Goal: Task Accomplishment & Management: Complete application form

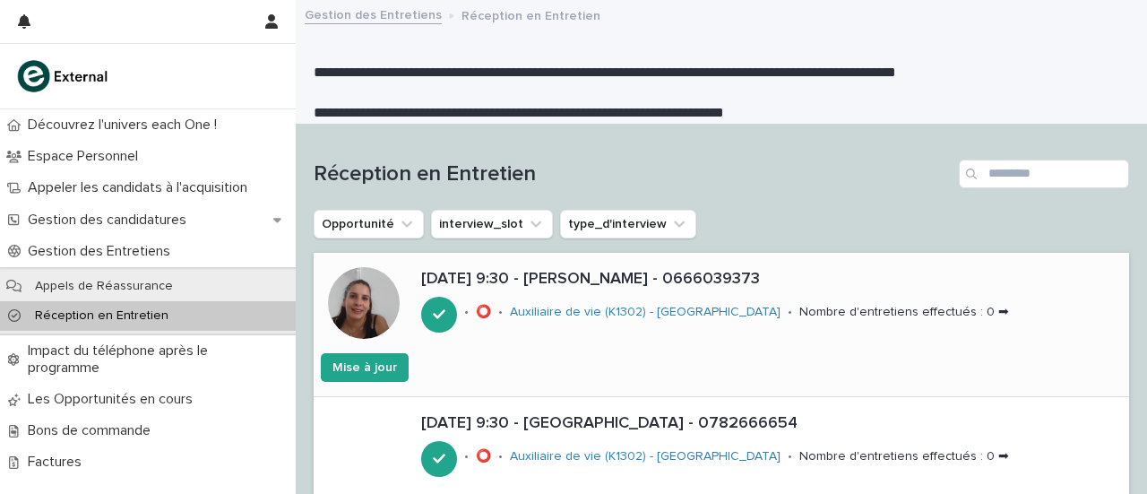
drag, startPoint x: 970, startPoint y: 316, endPoint x: 986, endPoint y: 306, distance: 19.4
click at [569, 284] on font "[DATE] 9:30 - [PERSON_NAME] - 0666039373" at bounding box center [590, 279] width 339 height 16
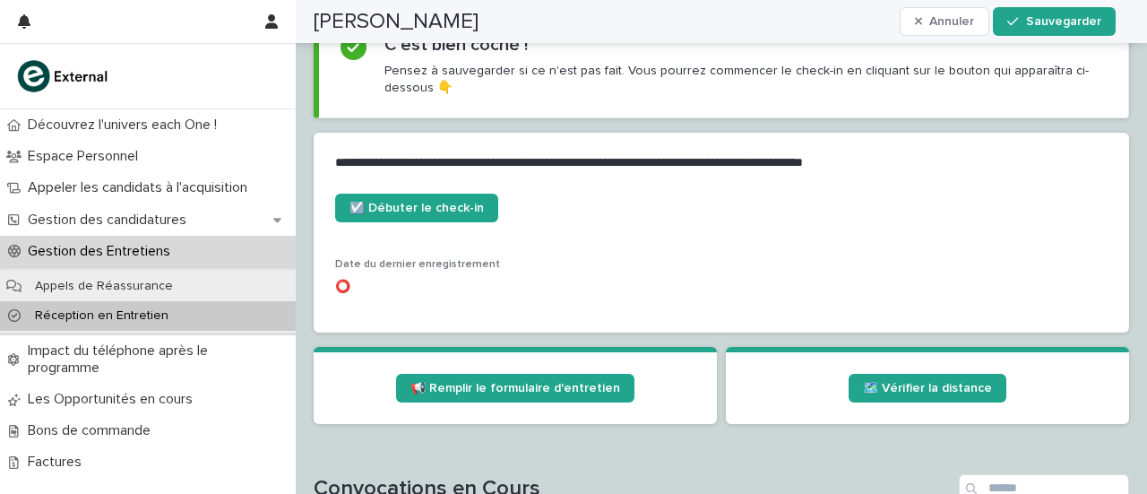
scroll to position [737, 0]
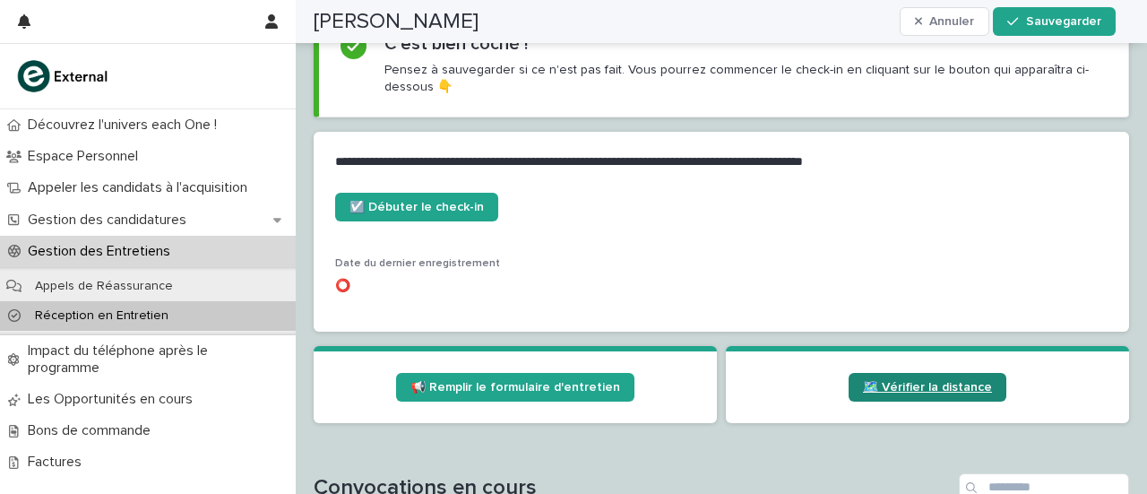
click at [922, 384] on font "🗺️ Vérifier la distance" at bounding box center [927, 387] width 129 height 13
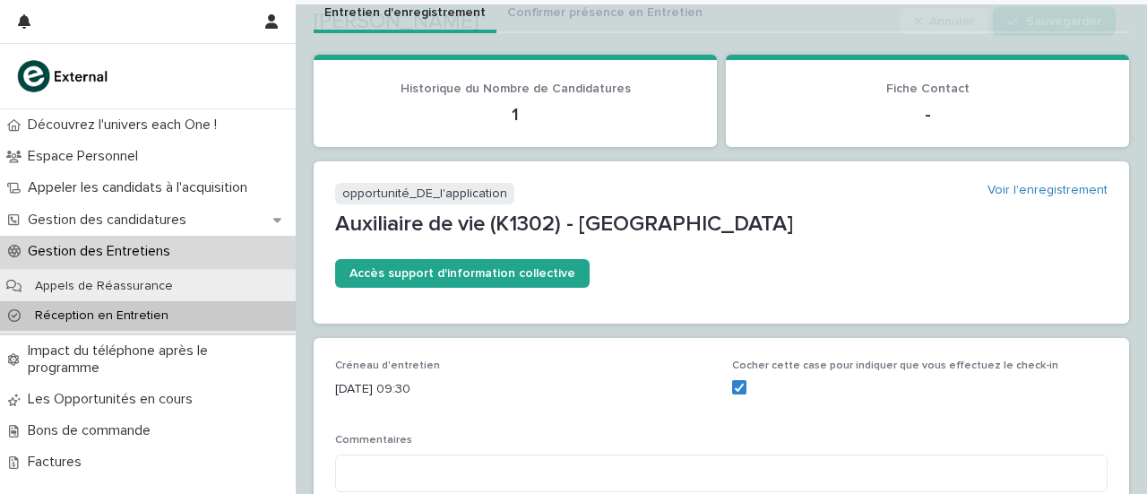
scroll to position [115, 0]
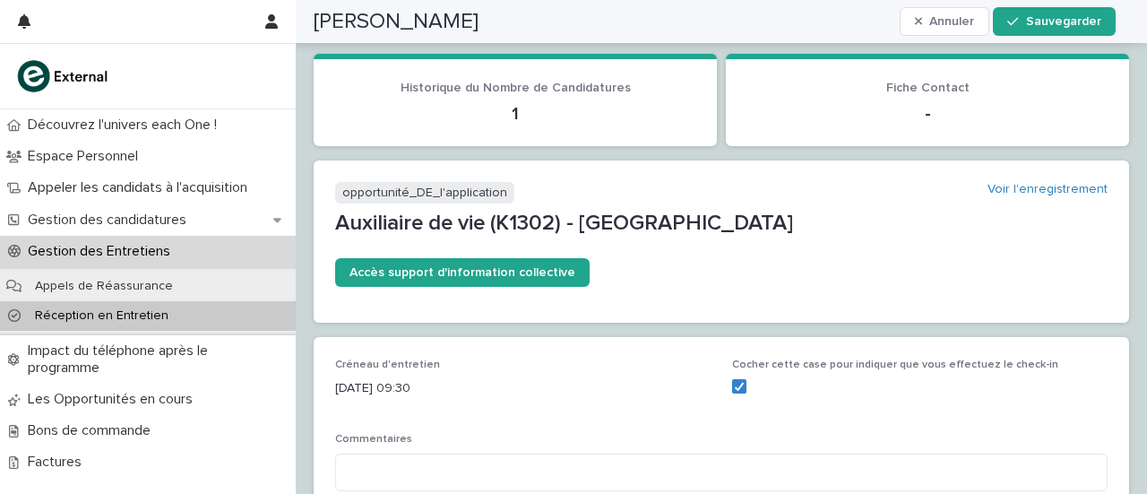
click at [140, 310] on font "Réception en Entretien" at bounding box center [102, 315] width 134 height 13
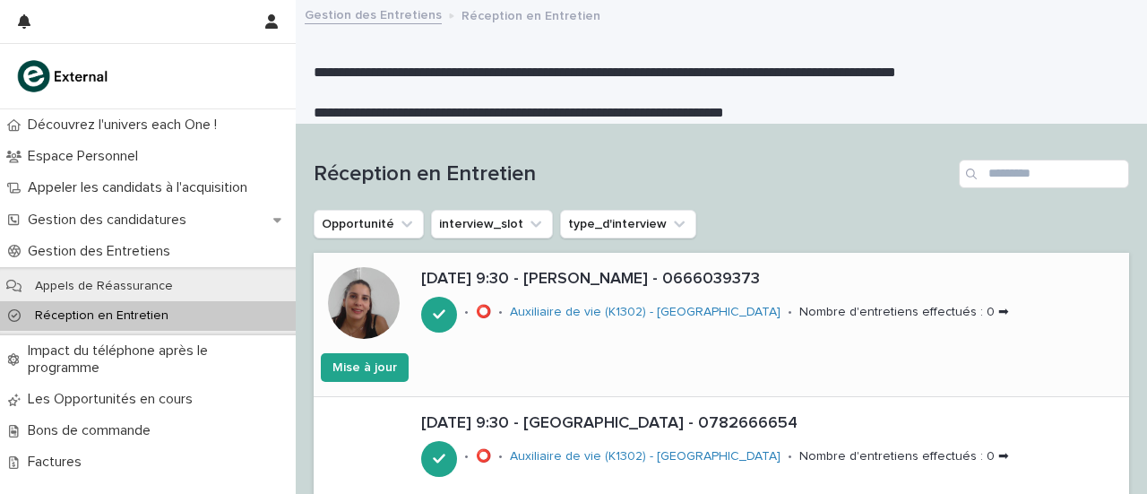
click at [593, 288] on p "[DATE] 9:30 - [PERSON_NAME] - 0666039373" at bounding box center [771, 280] width 701 height 20
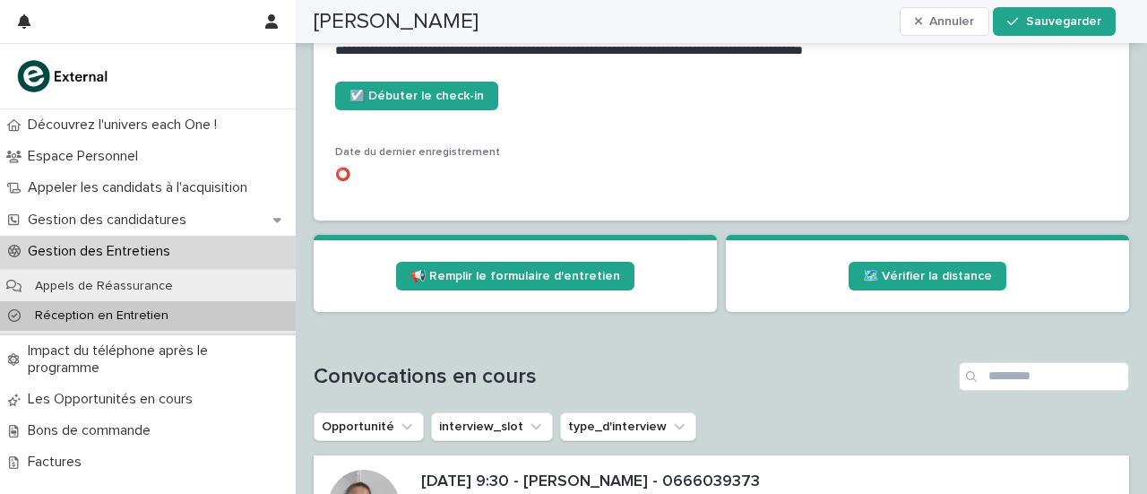
scroll to position [849, 0]
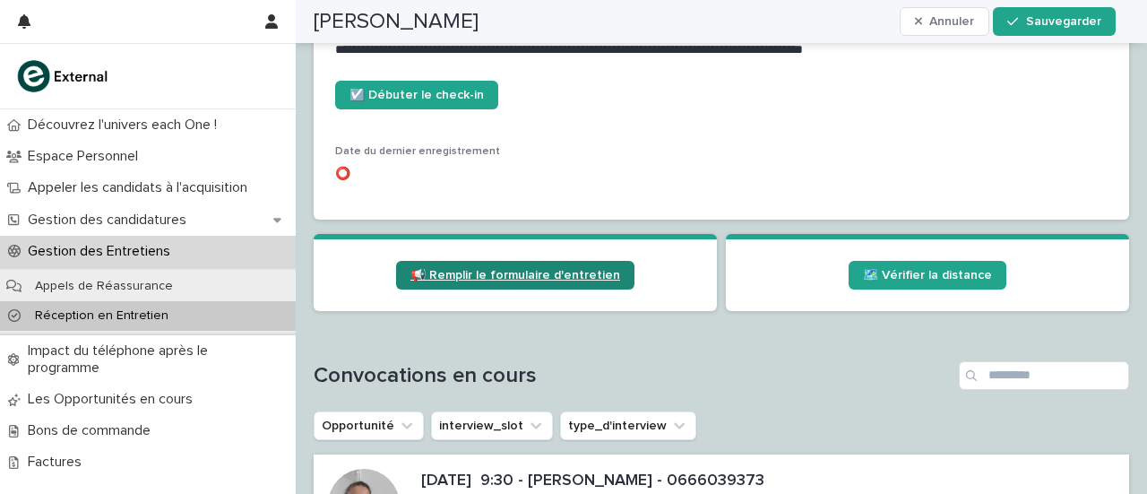
click at [491, 284] on link "📢 Remplir le formulaire d'entretien" at bounding box center [515, 275] width 238 height 29
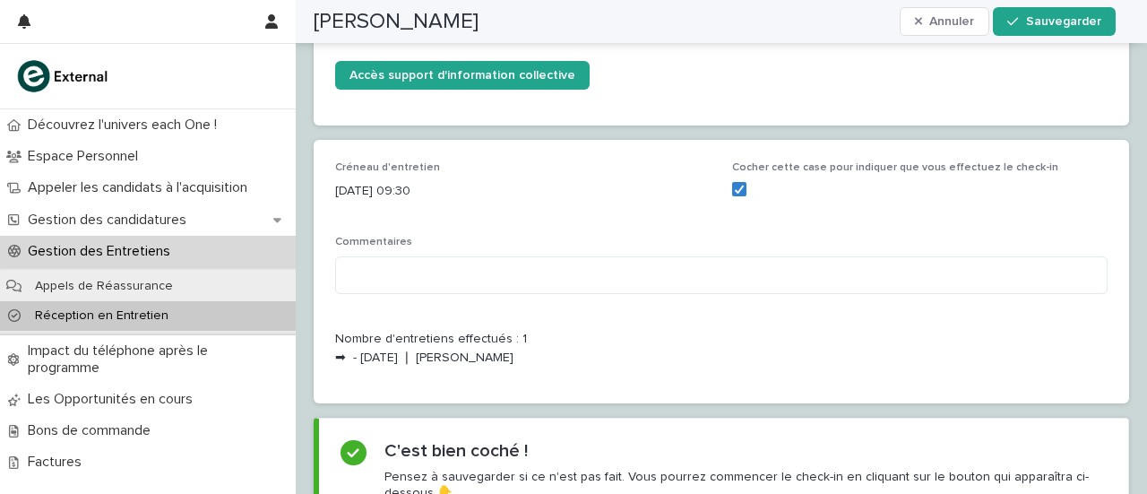
scroll to position [0, 0]
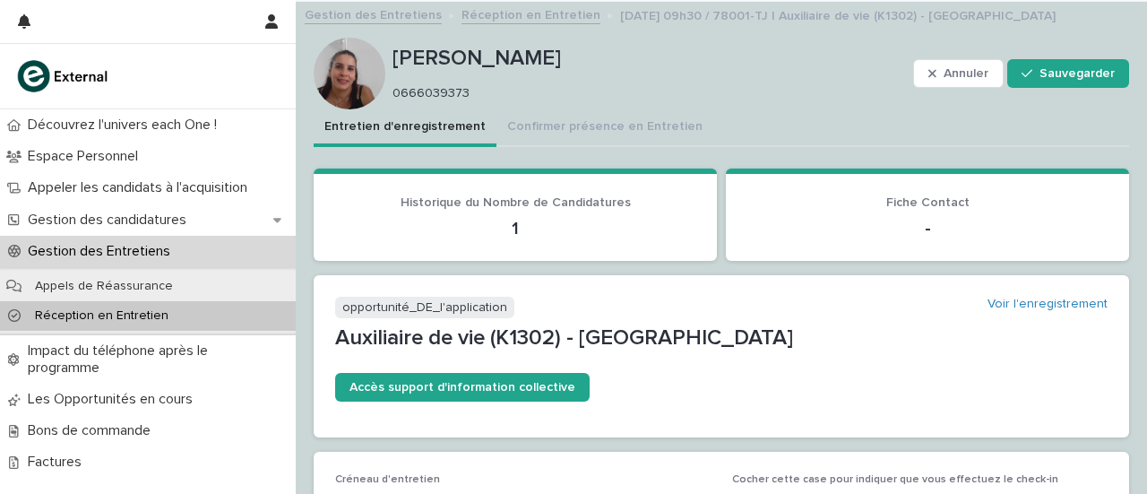
click at [104, 314] on font "Réception en Entretien" at bounding box center [102, 315] width 134 height 13
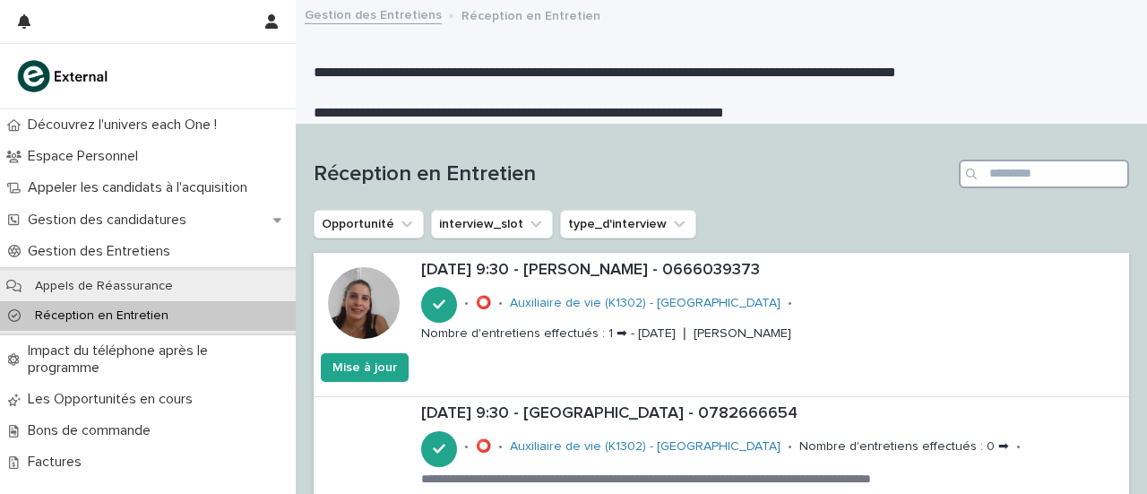
click at [1001, 169] on input "Recherche" at bounding box center [1044, 174] width 170 height 29
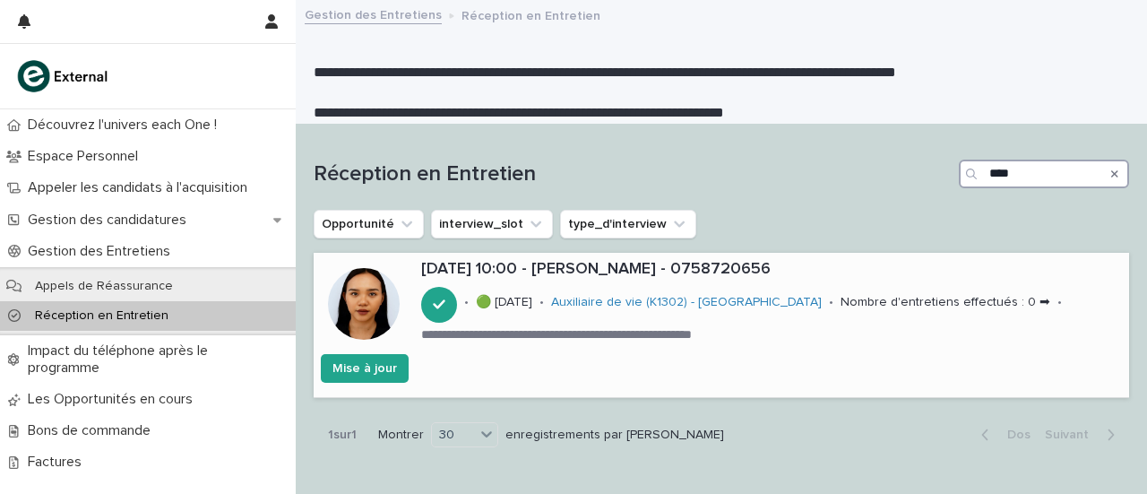
type input "****"
click at [638, 273] on font "[DATE] 10:00 - [PERSON_NAME] - 0758720656" at bounding box center [596, 269] width 350 height 16
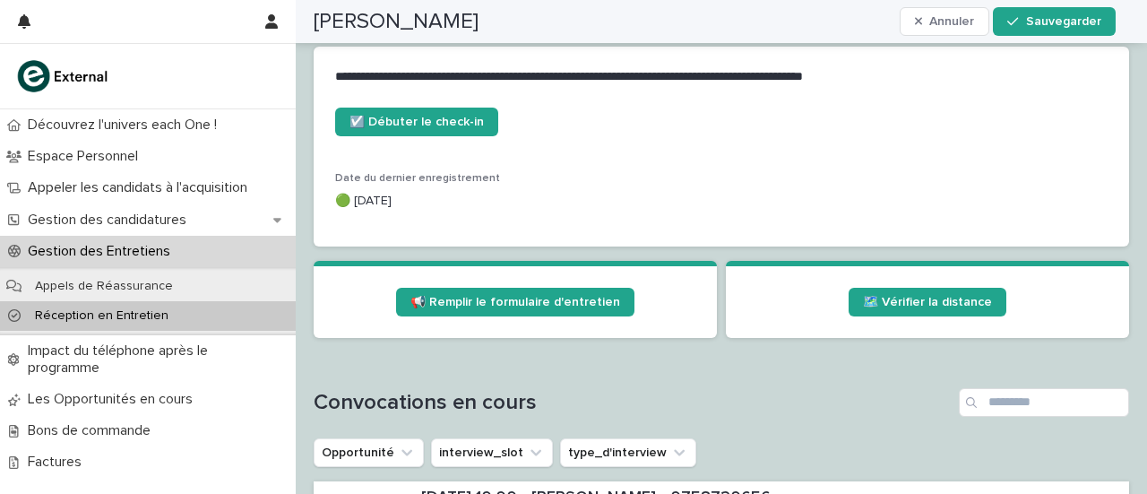
scroll to position [839, 0]
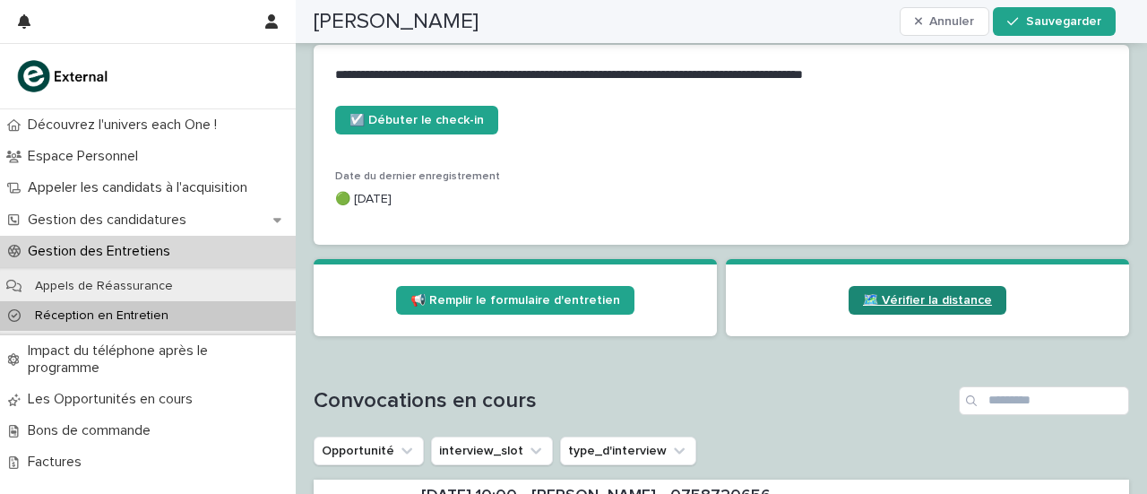
click at [887, 294] on font "🗺️ Vérifier la distance" at bounding box center [927, 300] width 129 height 13
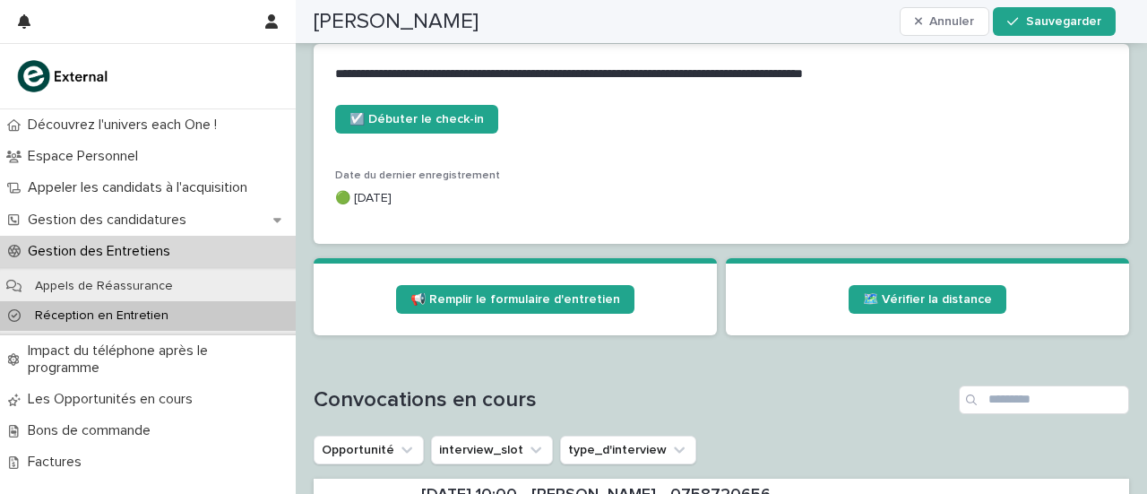
scroll to position [846, 0]
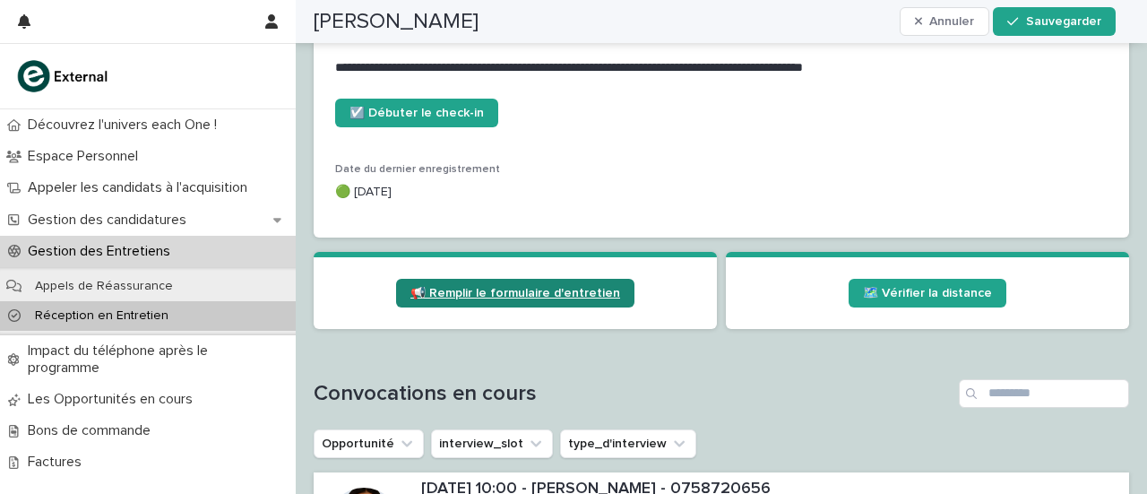
click at [547, 283] on link "📢 Remplir le formulaire d'entretien" at bounding box center [515, 293] width 238 height 29
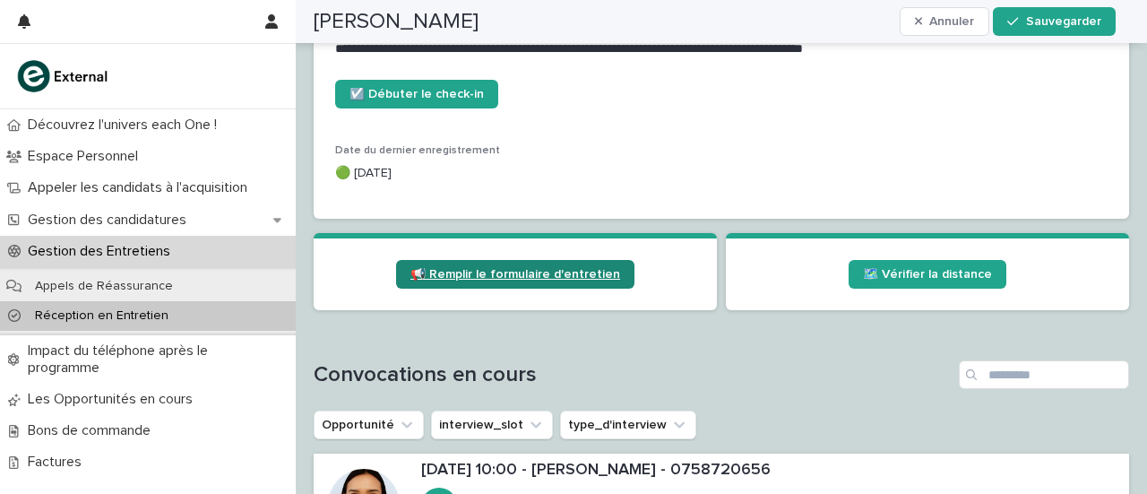
scroll to position [837, 0]
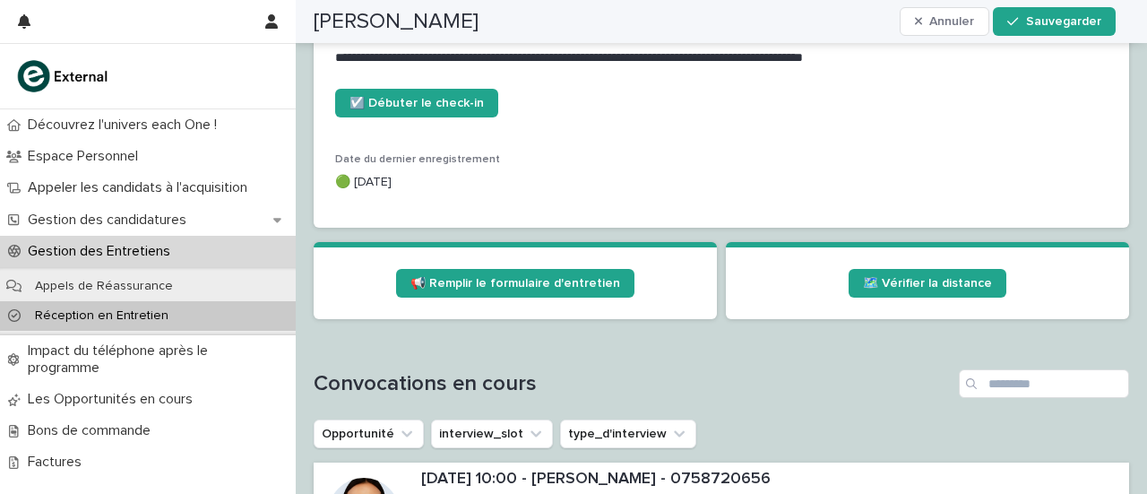
click at [506, 211] on div "☑️ Débuter le check-in Date du dernier enregistrement 🟢 [DATE]" at bounding box center [722, 158] width 816 height 139
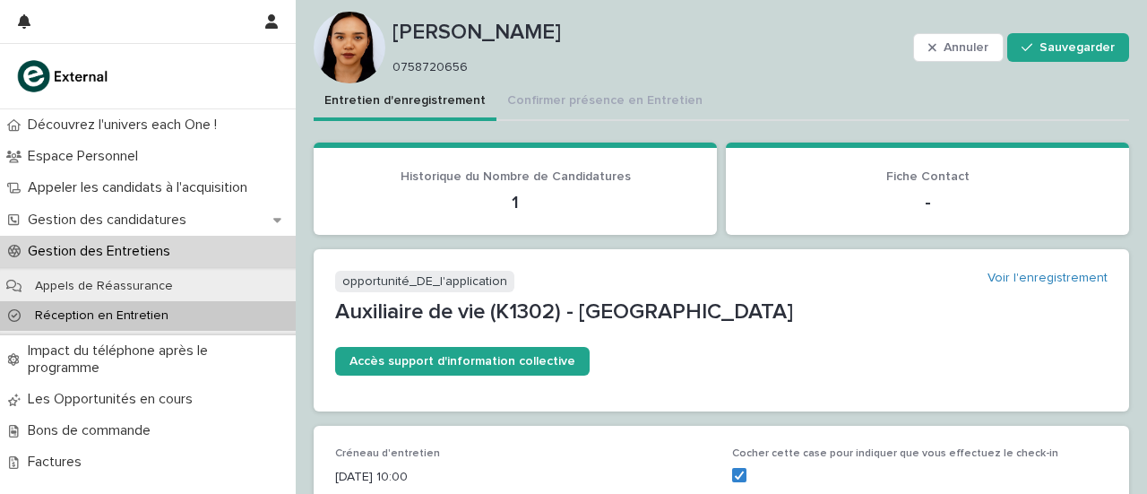
scroll to position [0, 0]
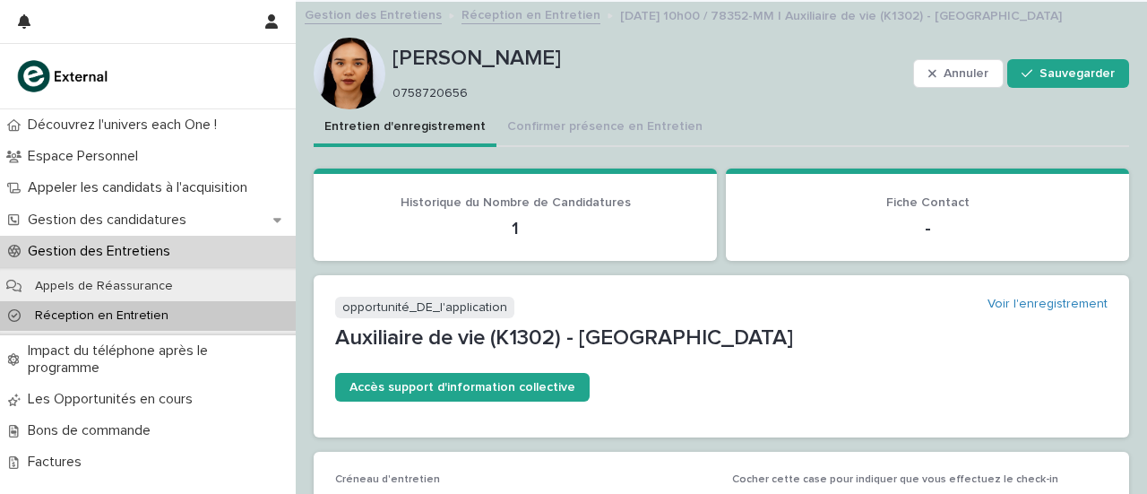
click at [125, 319] on font "Réception en Entretien" at bounding box center [102, 315] width 134 height 13
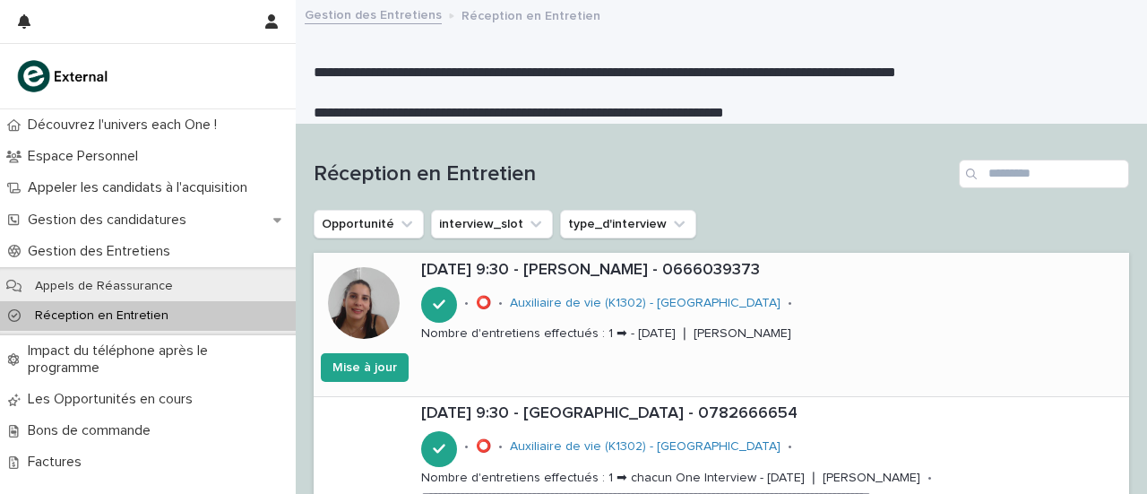
click at [637, 268] on font "[DATE] 9:30 - [PERSON_NAME] - 0666039373" at bounding box center [590, 270] width 339 height 16
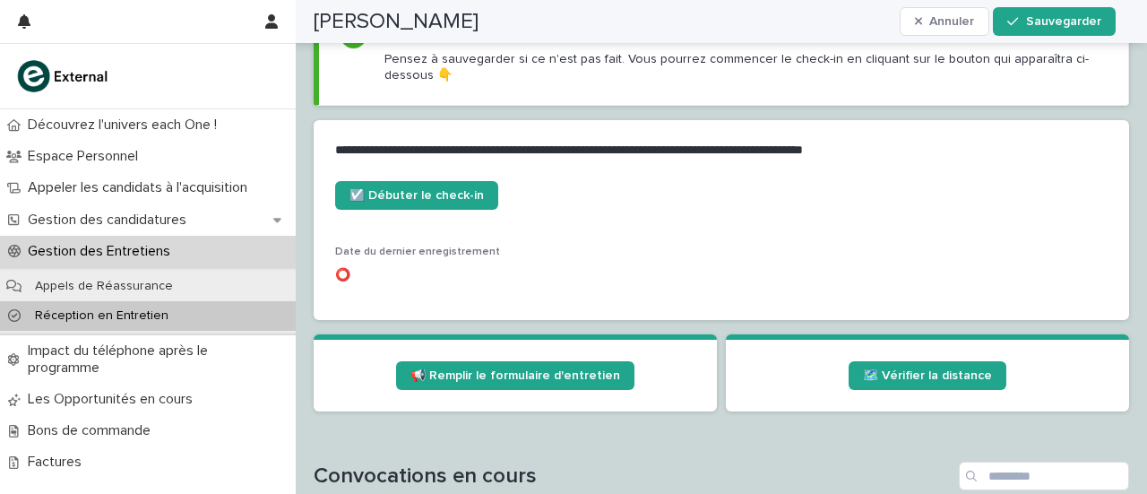
scroll to position [712, 0]
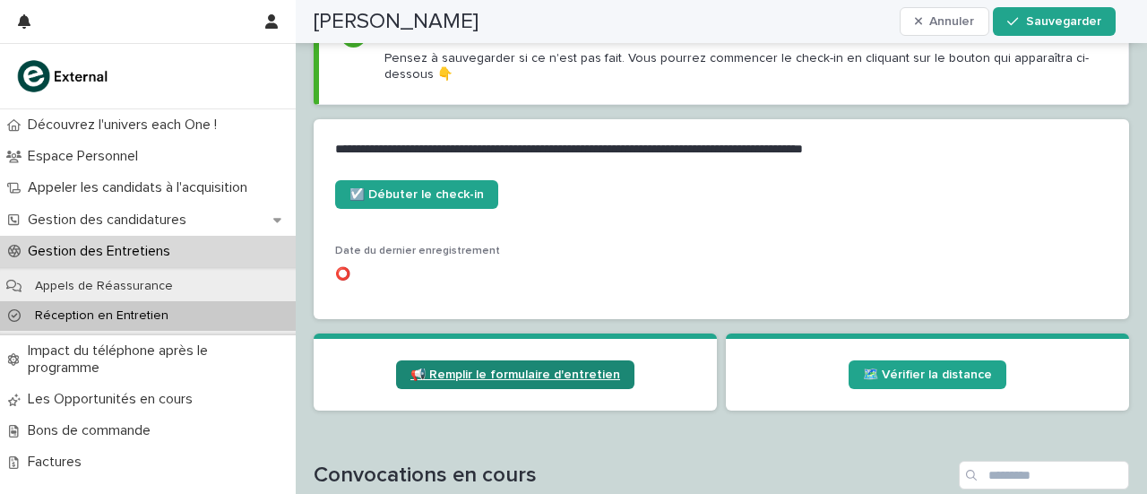
click at [523, 381] on font "📢 Remplir le formulaire d'entretien" at bounding box center [516, 374] width 210 height 13
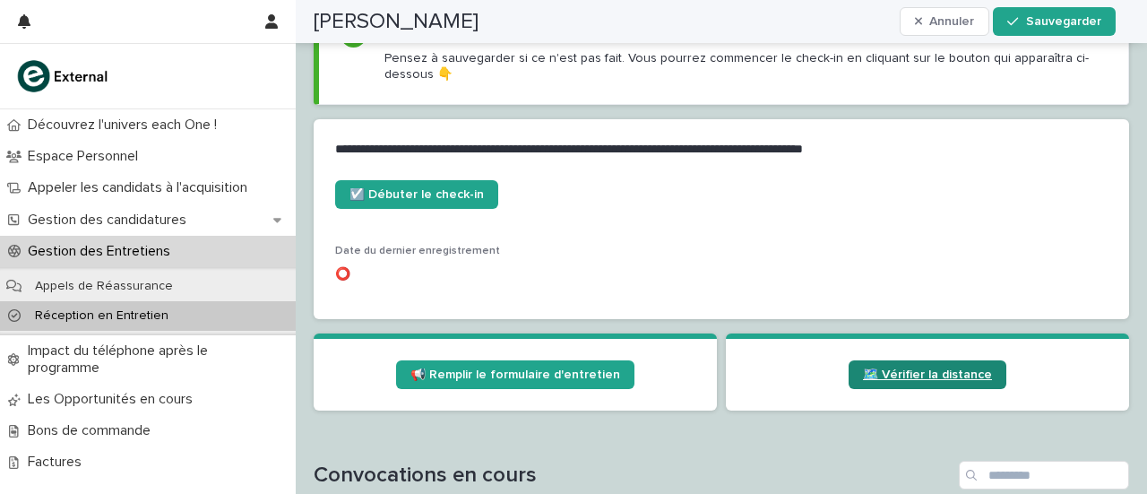
click at [913, 384] on link "🗺️ Vérifier la distance" at bounding box center [928, 374] width 158 height 29
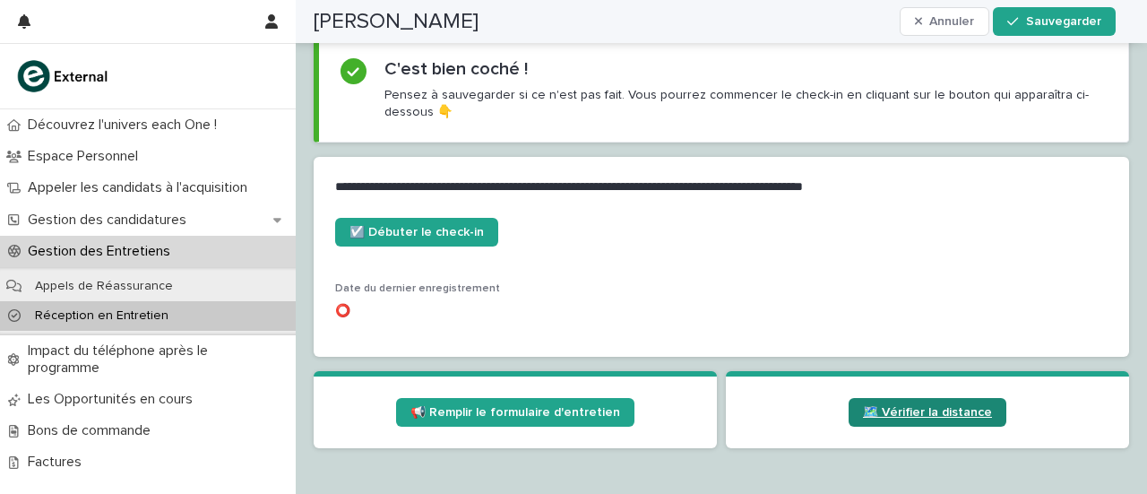
scroll to position [722, 0]
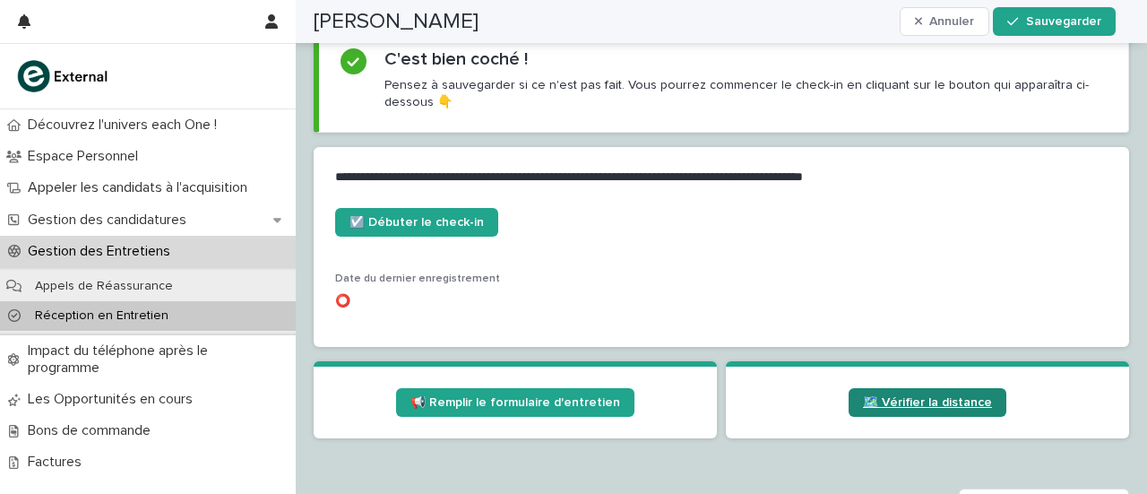
click at [891, 401] on font "🗺️ Vérifier la distance" at bounding box center [927, 402] width 129 height 13
click at [132, 305] on div "Réception en Entretien" at bounding box center [148, 316] width 296 height 30
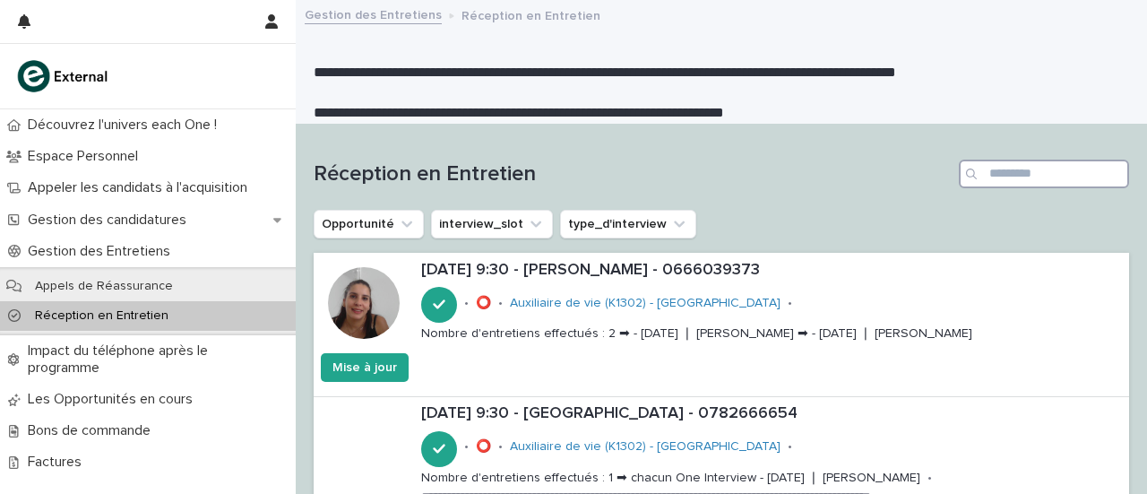
click at [991, 171] on input "Recherche" at bounding box center [1044, 174] width 170 height 29
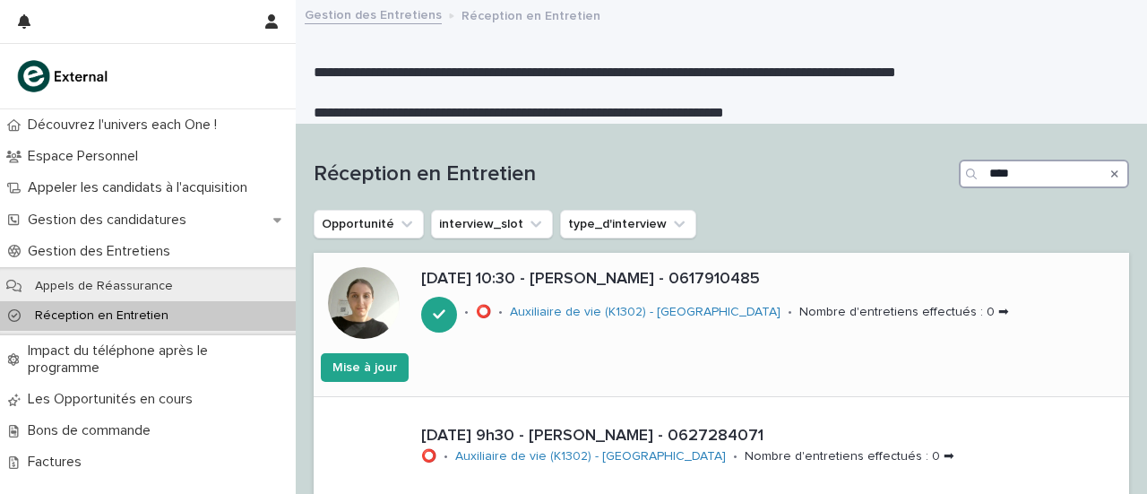
type input "****"
click at [686, 279] on font "[DATE] 10:30 - [PERSON_NAME] - 0617910485" at bounding box center [590, 279] width 339 height 16
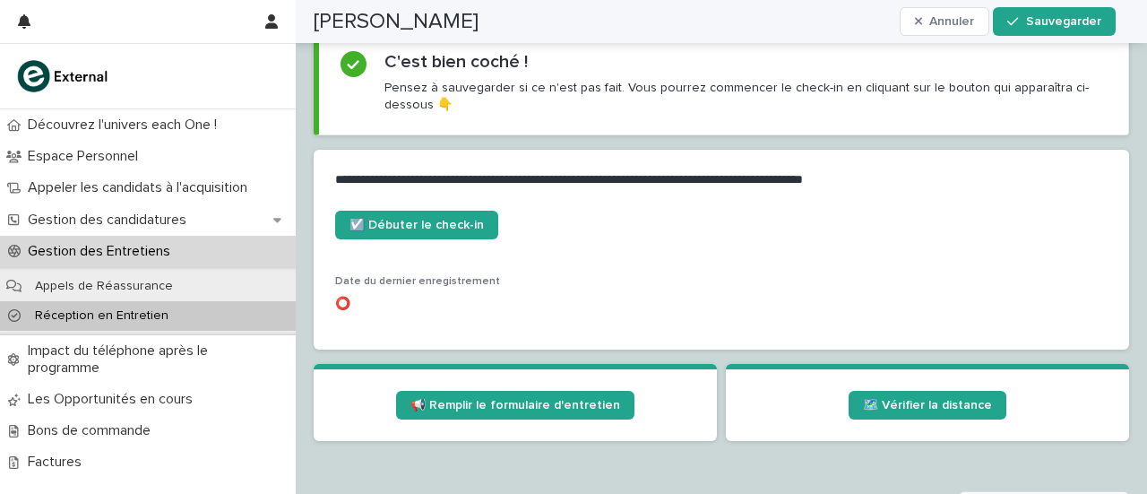
scroll to position [720, 0]
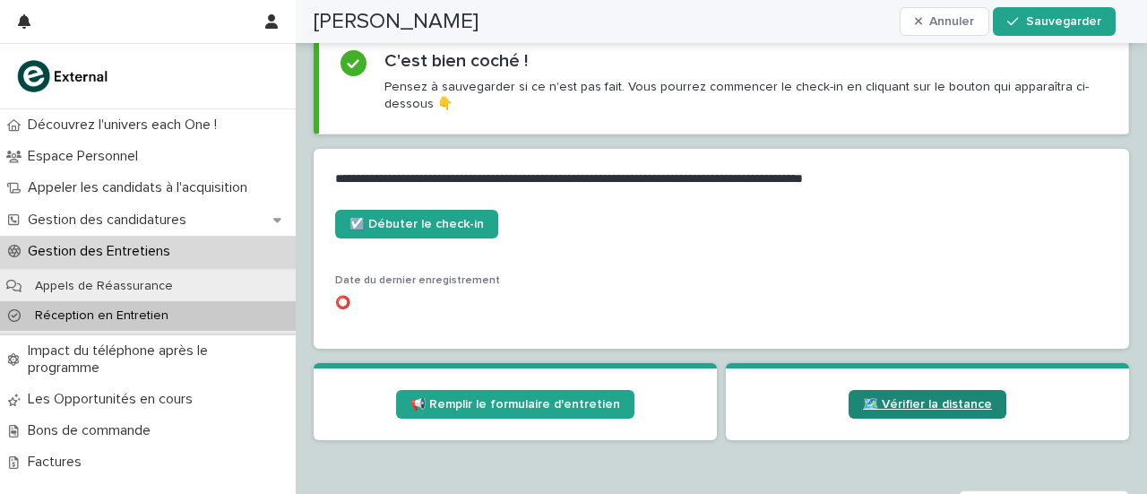
click at [938, 395] on link "🗺️ Vérifier la distance" at bounding box center [928, 404] width 158 height 29
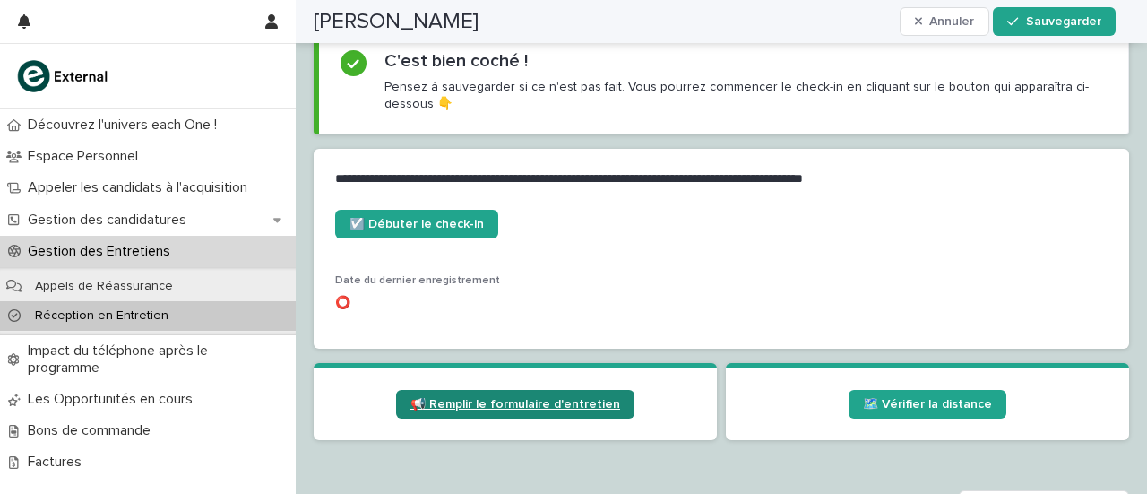
click at [464, 399] on font "📢 Remplir le formulaire d'entretien" at bounding box center [516, 404] width 210 height 13
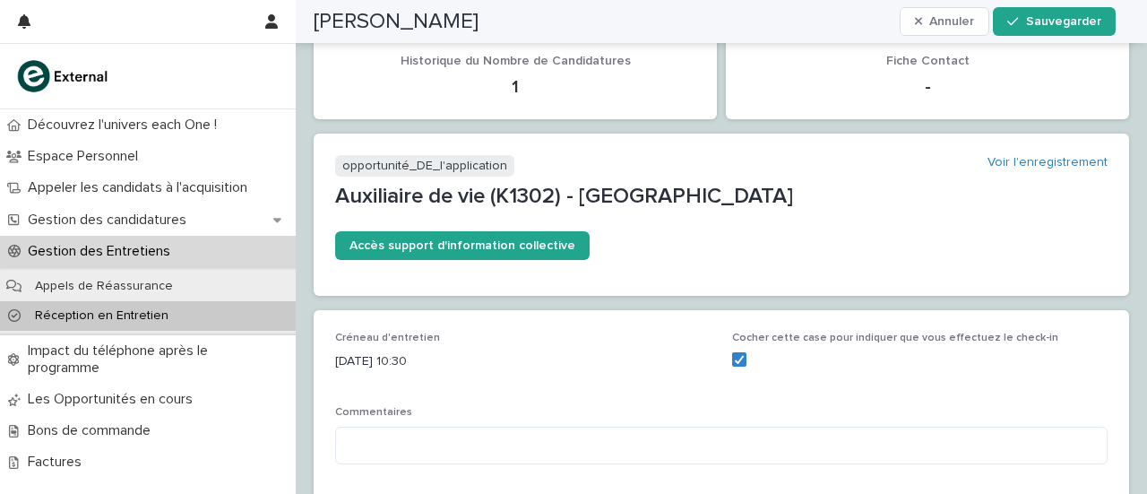
scroll to position [0, 0]
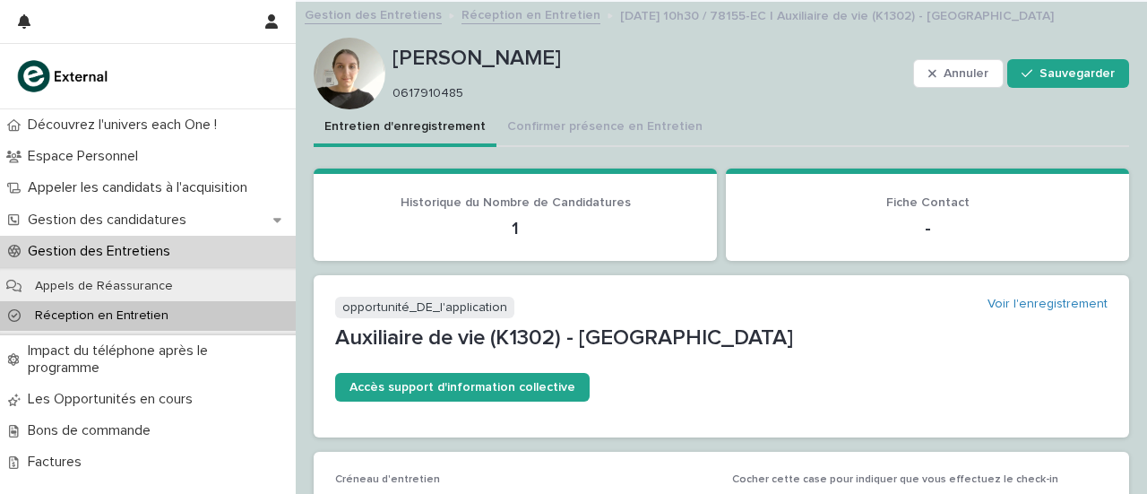
click at [55, 313] on font "Réception en Entretien" at bounding box center [102, 315] width 134 height 13
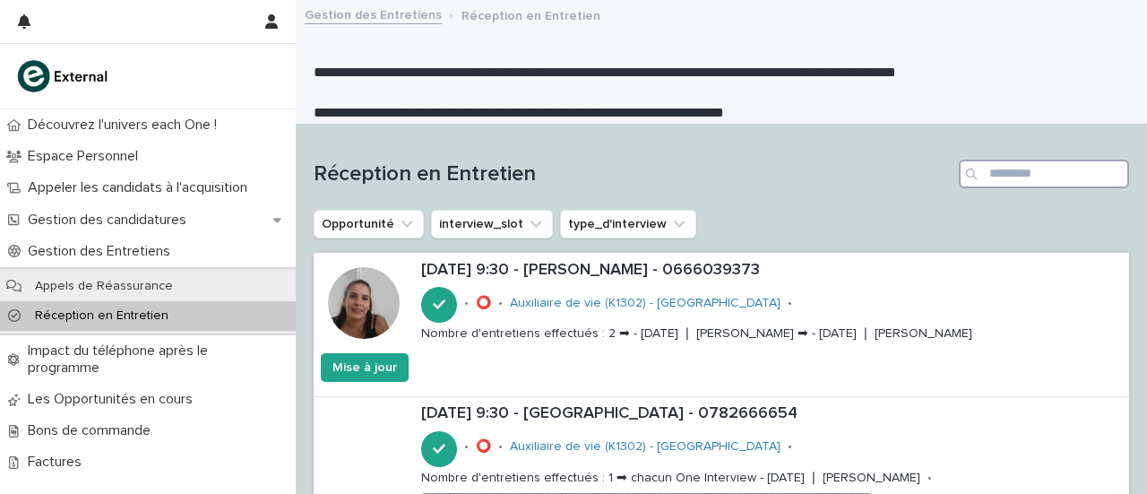
click at [979, 169] on input "Recherche" at bounding box center [1044, 174] width 170 height 29
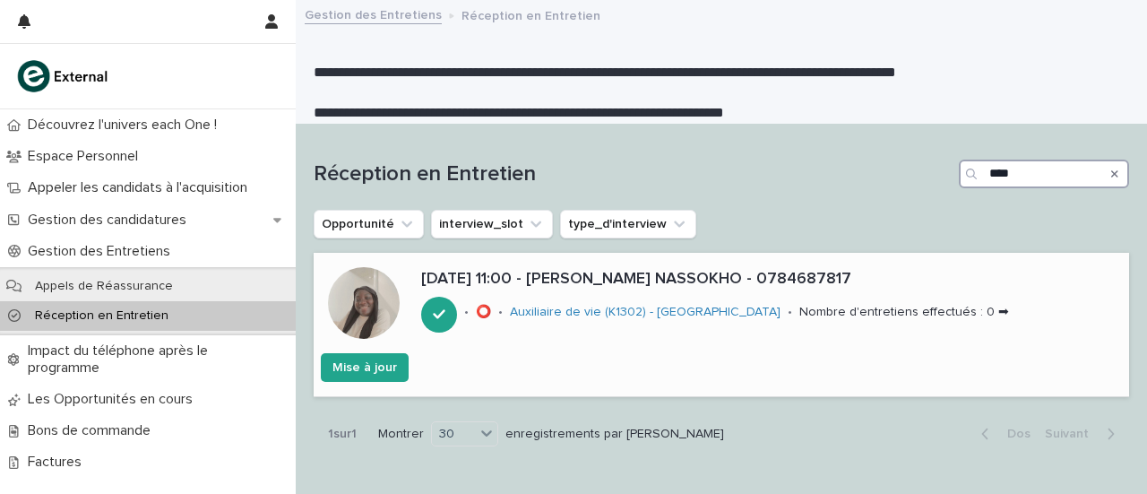
type input "****"
click at [651, 286] on font "[DATE] 11:00 - [PERSON_NAME] NASSOKHO - 0784687817" at bounding box center [636, 279] width 430 height 16
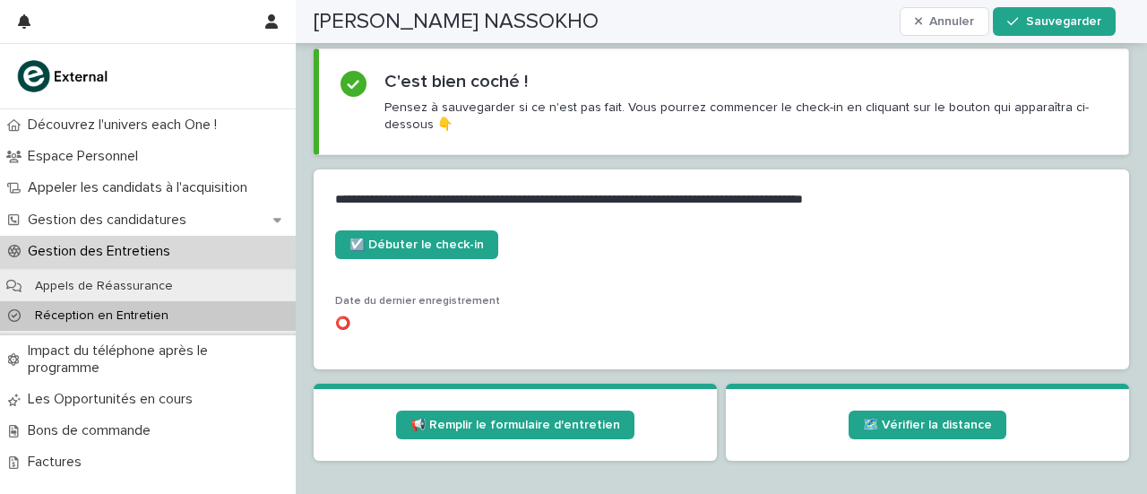
scroll to position [700, 0]
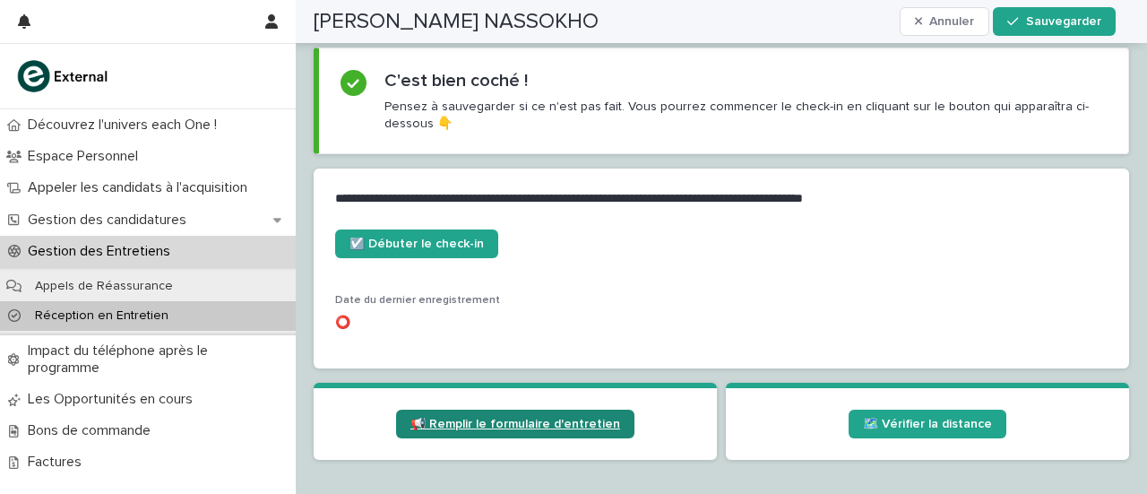
click at [532, 418] on font "📢 Remplir le formulaire d'entretien" at bounding box center [516, 424] width 210 height 13
